Goal: Task Accomplishment & Management: Manage account settings

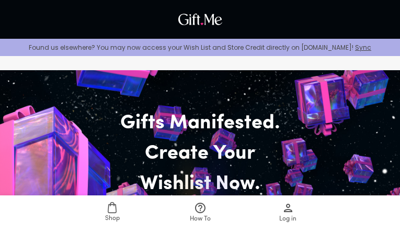
click at [288, 213] on icon at bounding box center [288, 207] width 13 height 13
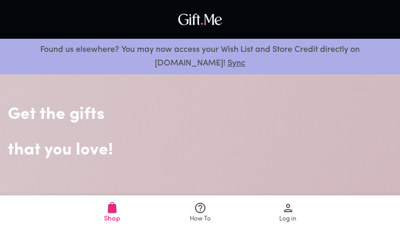
click at [288, 212] on icon at bounding box center [288, 207] width 13 height 13
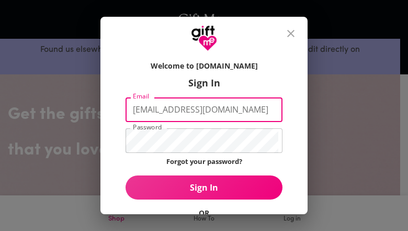
scroll to position [0, 26]
type input "josecampinocadena.est@comfandi.edu.co"
click at [200, 187] on span "Sign In" at bounding box center [204, 188] width 157 height 12
